Goal: Check status: Check status

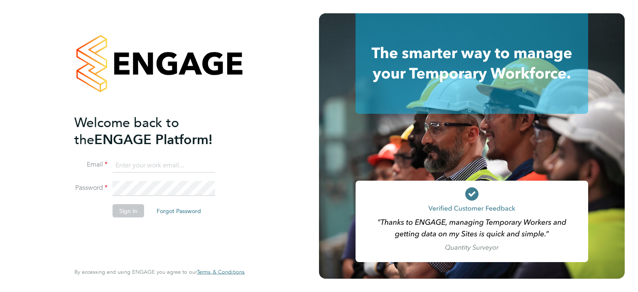
type input "[PERSON_NAME][EMAIL_ADDRESS][PERSON_NAME][DOMAIN_NAME]"
click at [131, 207] on button "Sign In" at bounding box center [129, 210] width 32 height 13
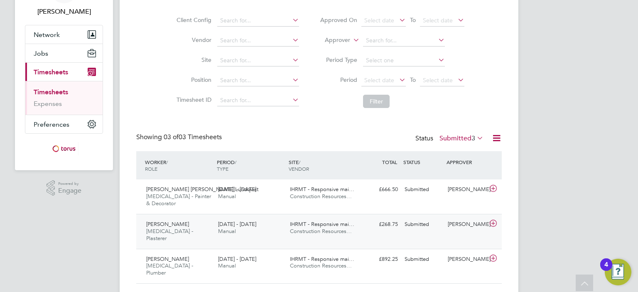
click at [207, 218] on div "[PERSON_NAME] [MEDICAL_DATA] - Plasterer [DATE] - [DATE]" at bounding box center [179, 232] width 72 height 28
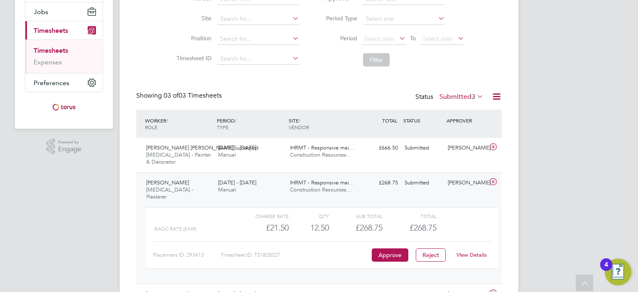
scroll to position [131, 0]
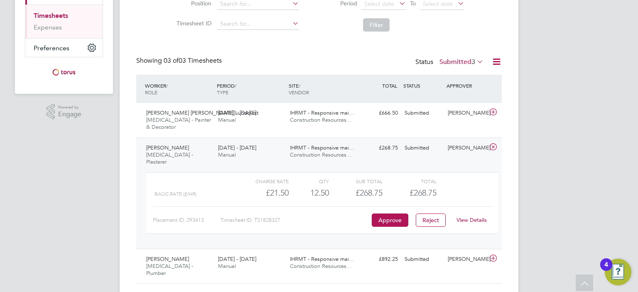
click at [471, 216] on link "View Details" at bounding box center [471, 219] width 30 height 7
click at [435, 121] on div "Tom Kenneth Lundqvist HMS - Painter & Decorator 22 - 28 Sep 2025 22 - 28 Sep 20…" at bounding box center [318, 120] width 365 height 34
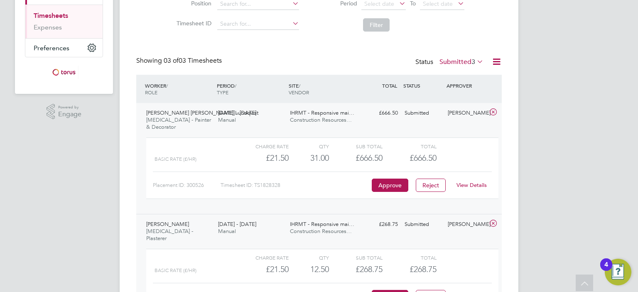
scroll to position [207, 0]
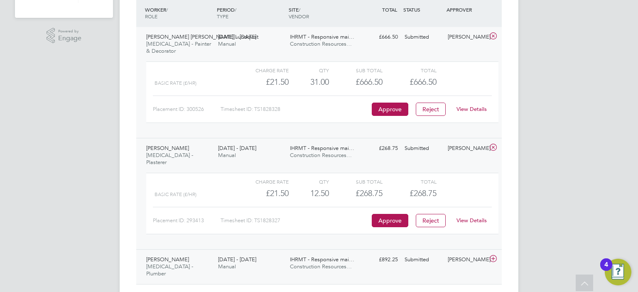
click at [327, 263] on span "Construction Resources…" at bounding box center [321, 266] width 62 height 7
